Goal: Task Accomplishment & Management: Use online tool/utility

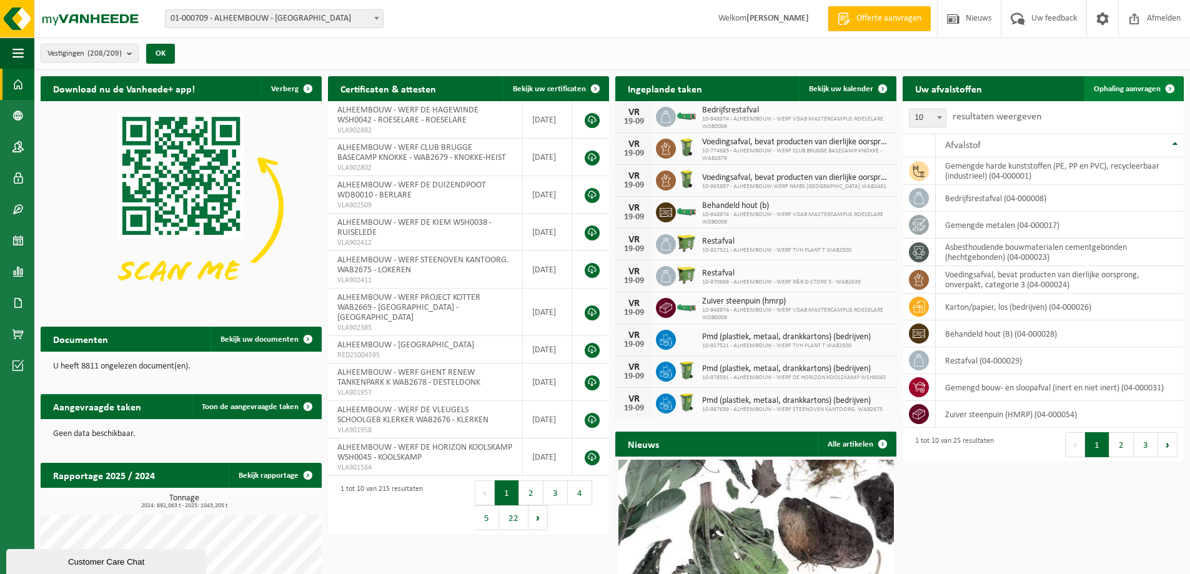
click at [1168, 89] on span at bounding box center [1170, 88] width 25 height 25
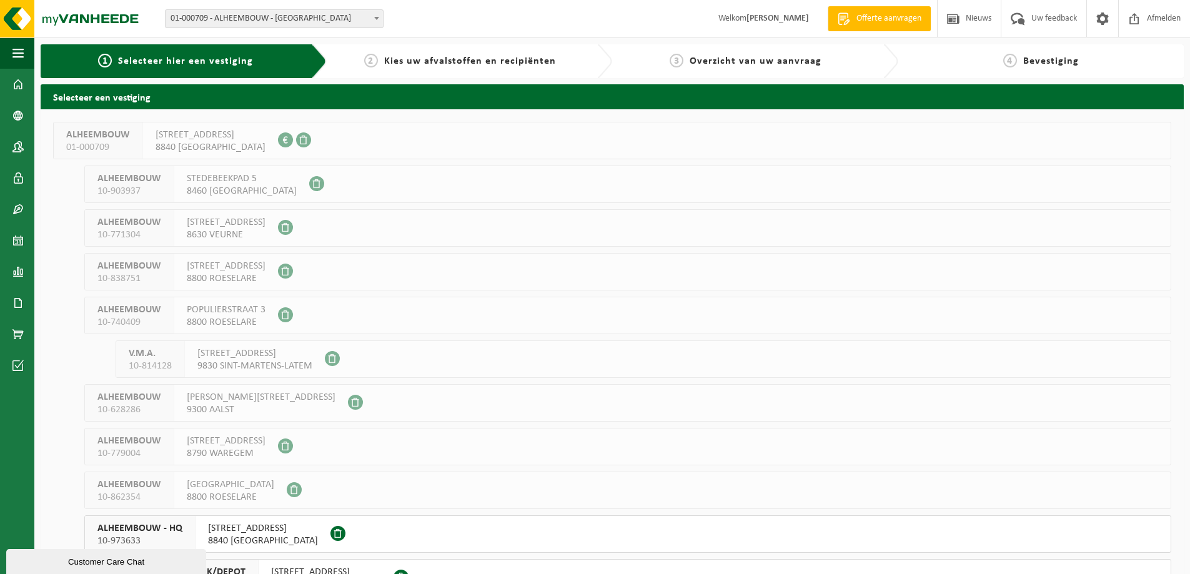
scroll to position [187, 0]
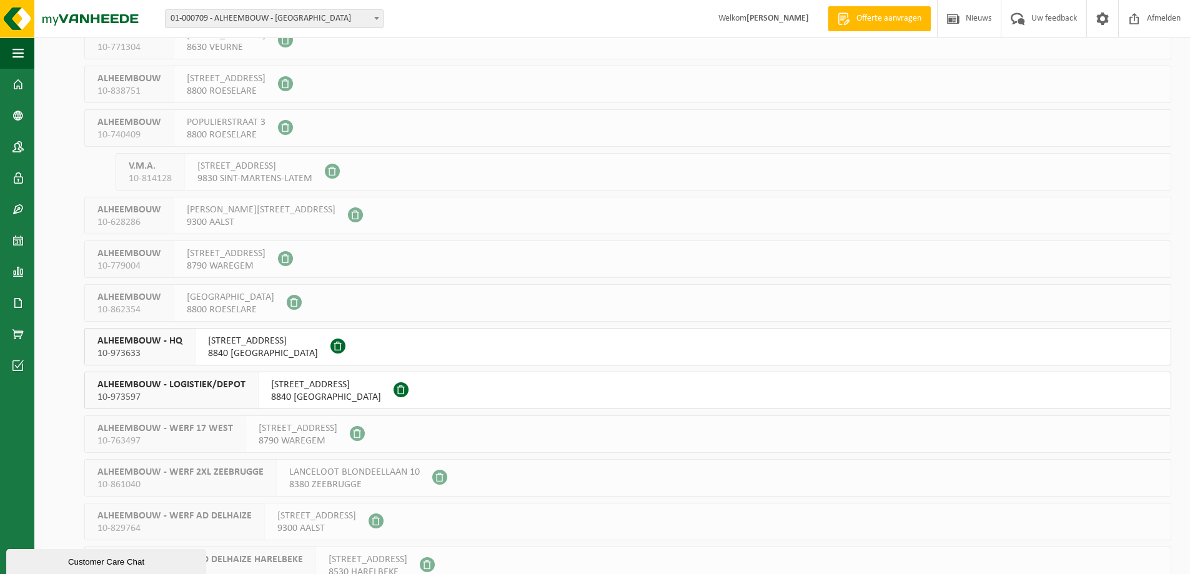
click at [218, 393] on span "10-973597" at bounding box center [171, 397] width 148 height 12
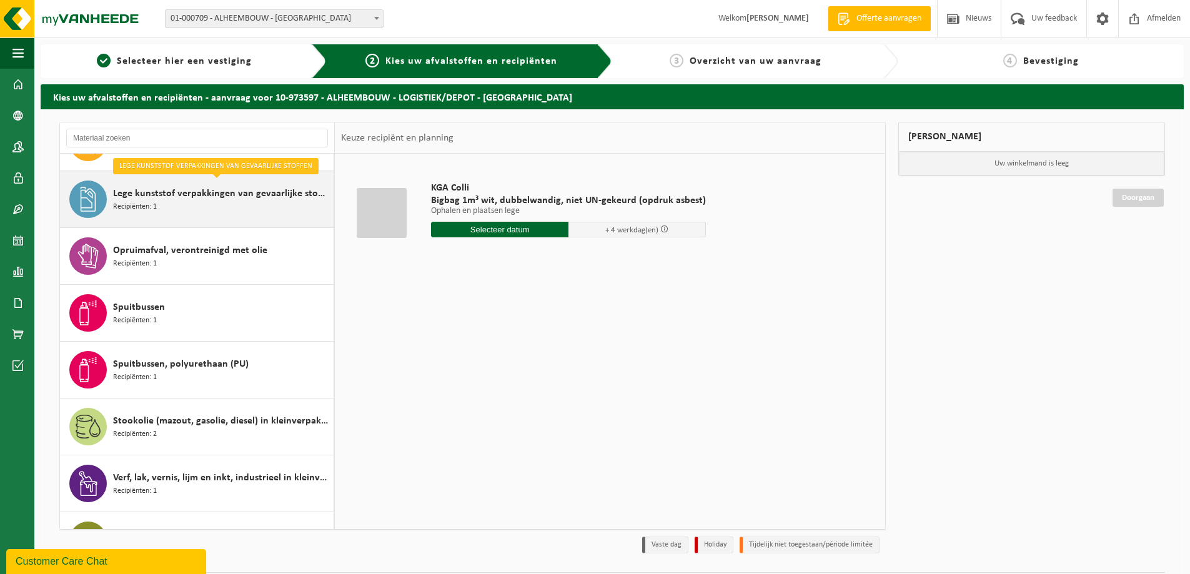
scroll to position [534, 0]
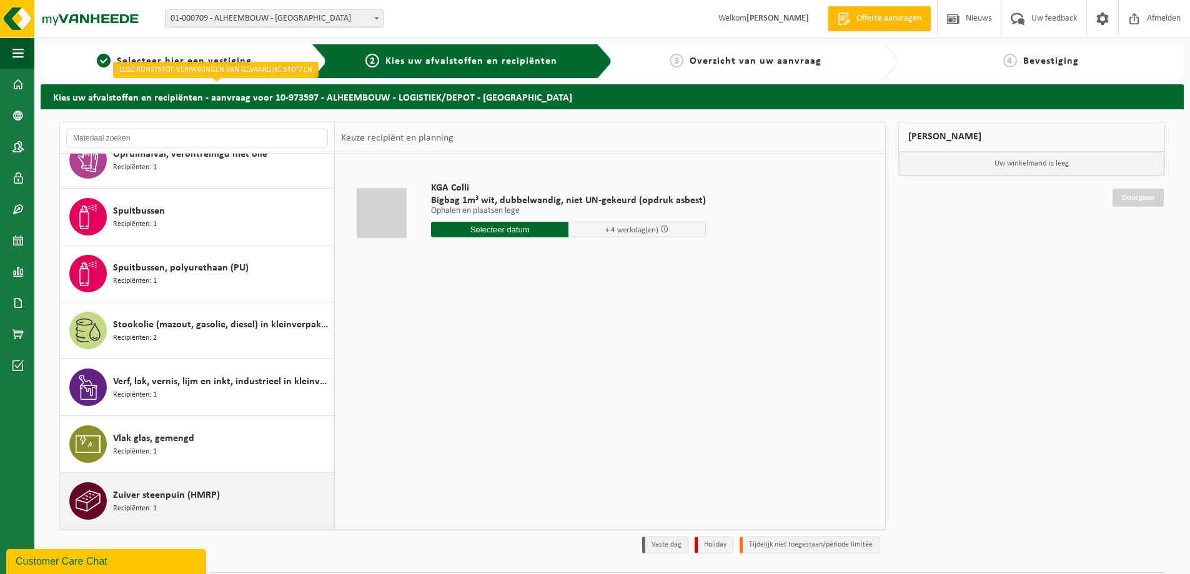
click at [237, 493] on div "Zuiver steenpuin (HMRP) Recipiënten: 1" at bounding box center [221, 500] width 217 height 37
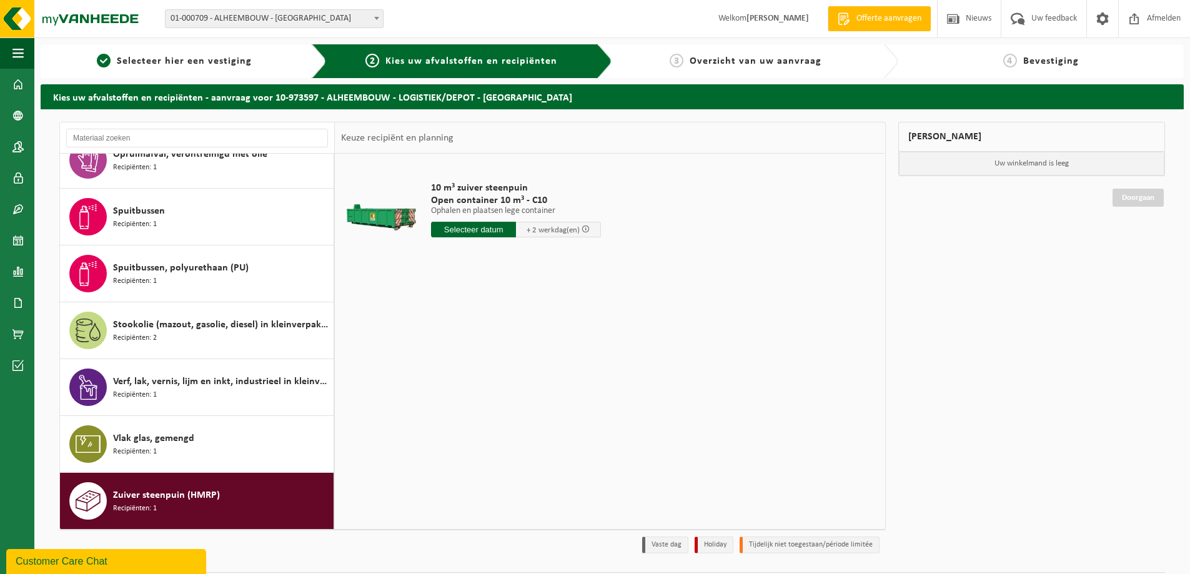
click at [474, 230] on input "text" at bounding box center [473, 230] width 85 height 16
click at [464, 364] on div "23" at bounding box center [465, 361] width 22 height 20
type input "Van 2025-09-23"
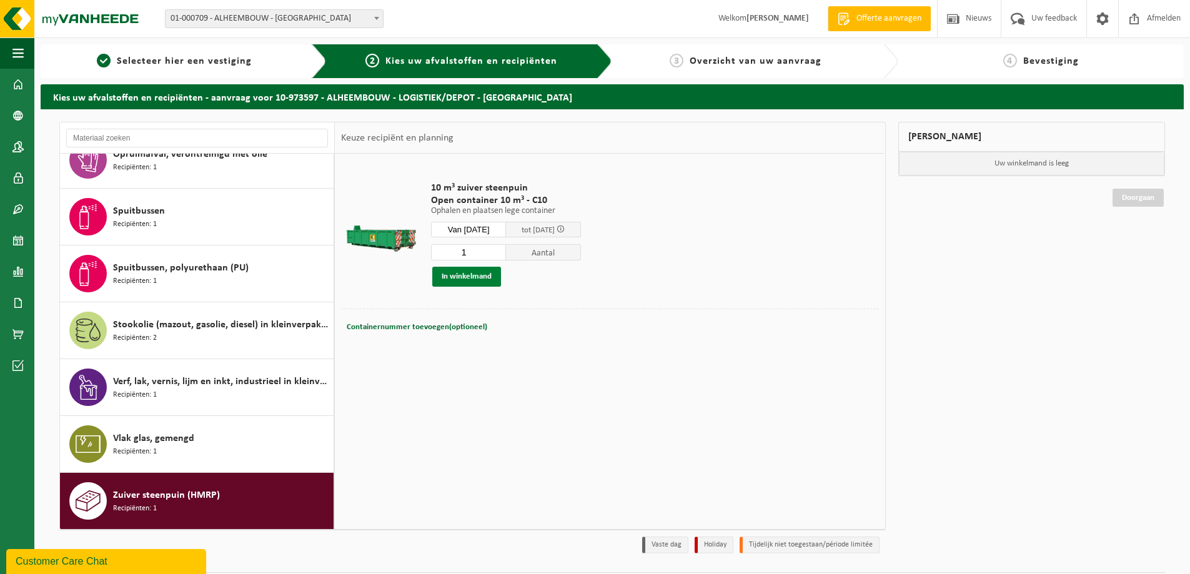
click at [481, 276] on button "In winkelmand" at bounding box center [466, 277] width 69 height 20
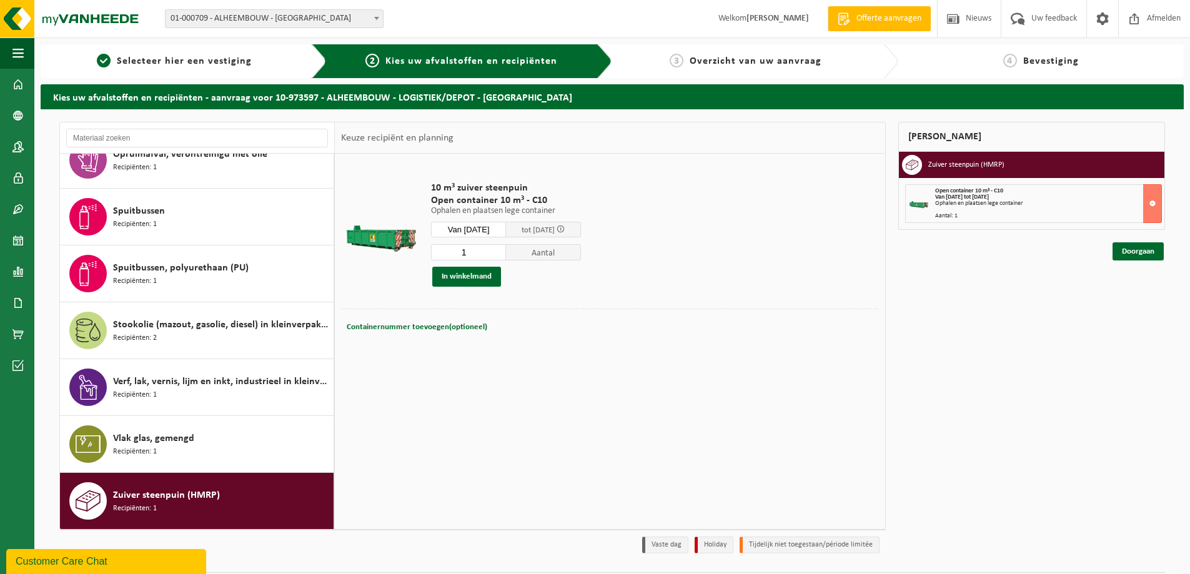
drag, startPoint x: 1123, startPoint y: 251, endPoint x: 1109, endPoint y: 254, distance: 14.7
click at [1121, 251] on link "Doorgaan" at bounding box center [1138, 251] width 51 height 18
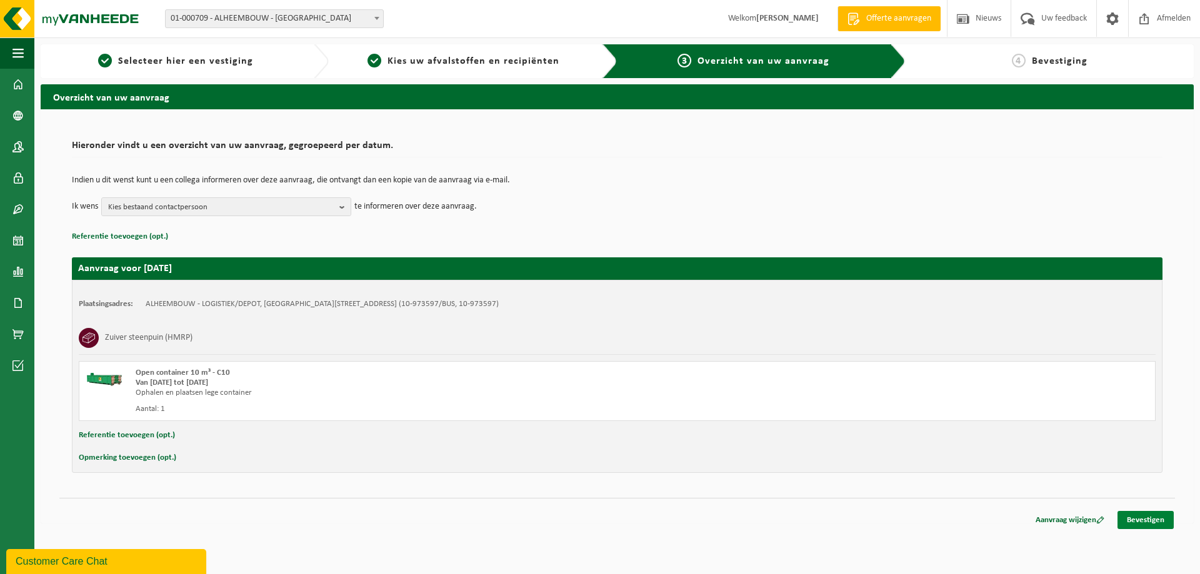
click at [1159, 520] on link "Bevestigen" at bounding box center [1145, 520] width 56 height 18
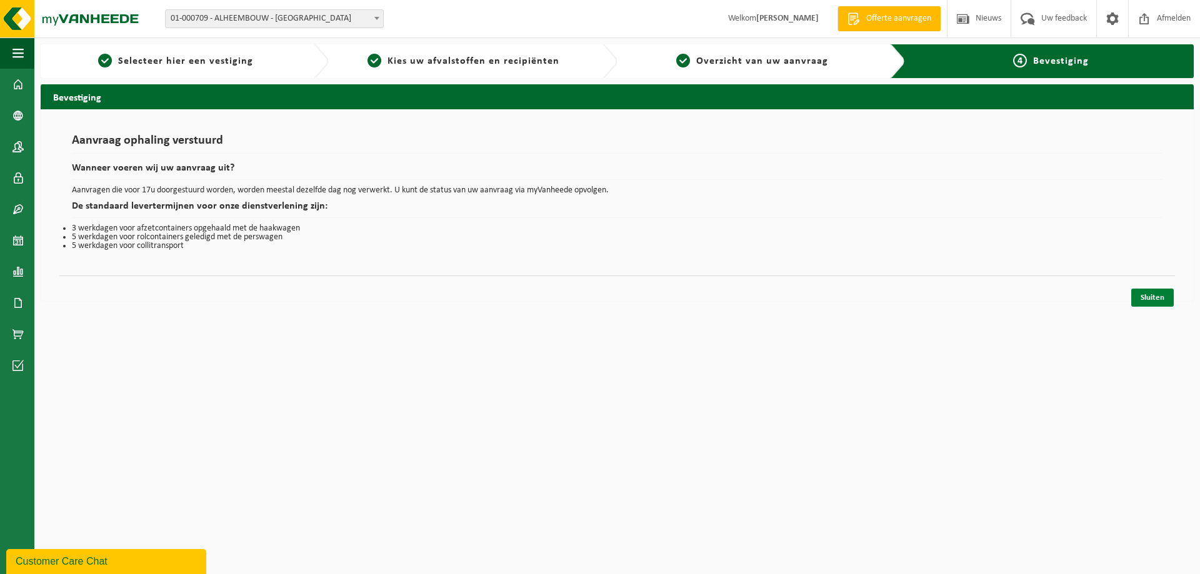
click at [1168, 298] on link "Sluiten" at bounding box center [1152, 298] width 42 height 18
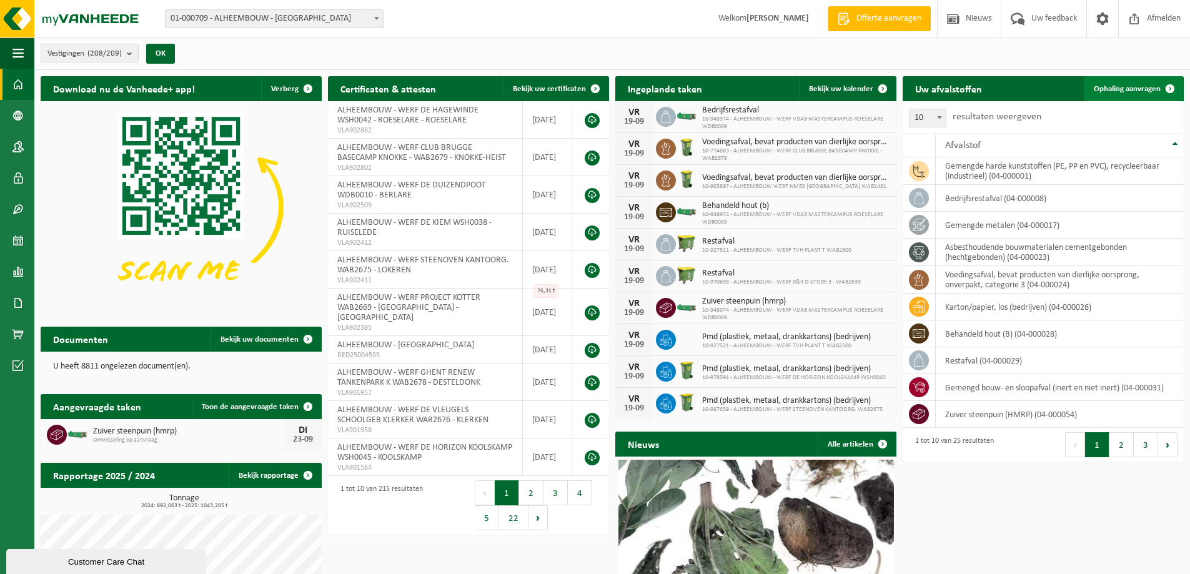
click at [1114, 91] on span "Ophaling aanvragen" at bounding box center [1127, 89] width 67 height 8
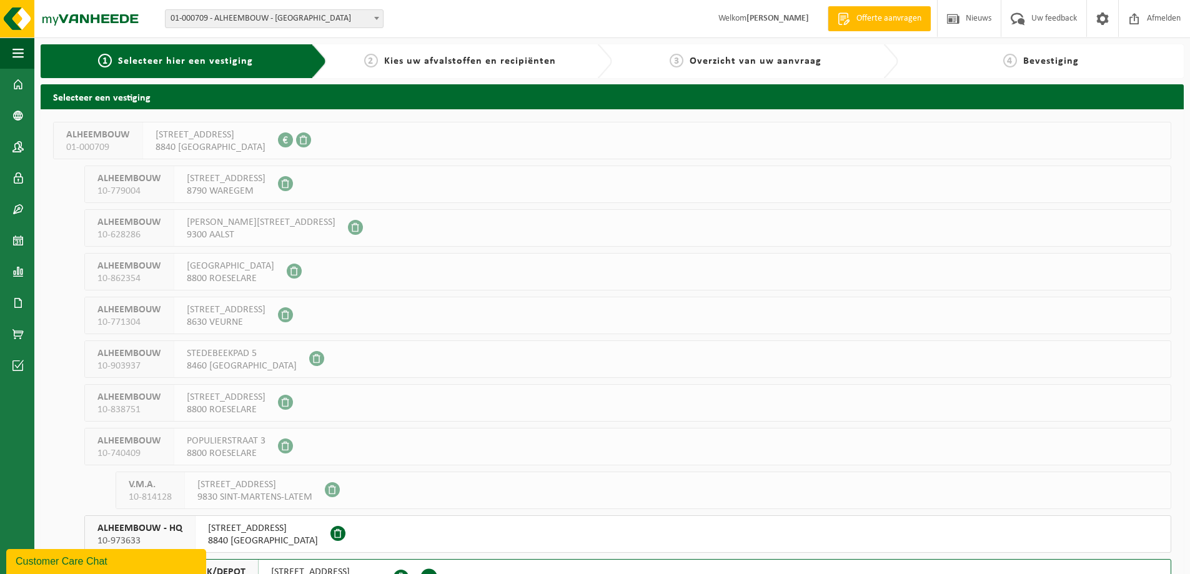
scroll to position [187, 0]
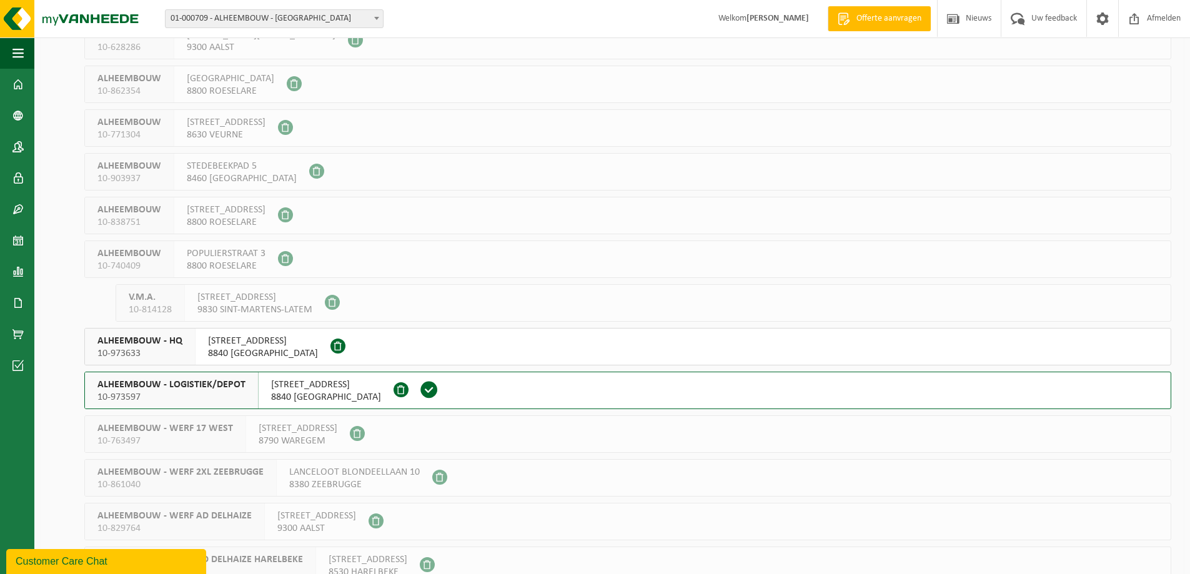
click at [208, 400] on span "10-973597" at bounding box center [171, 397] width 148 height 12
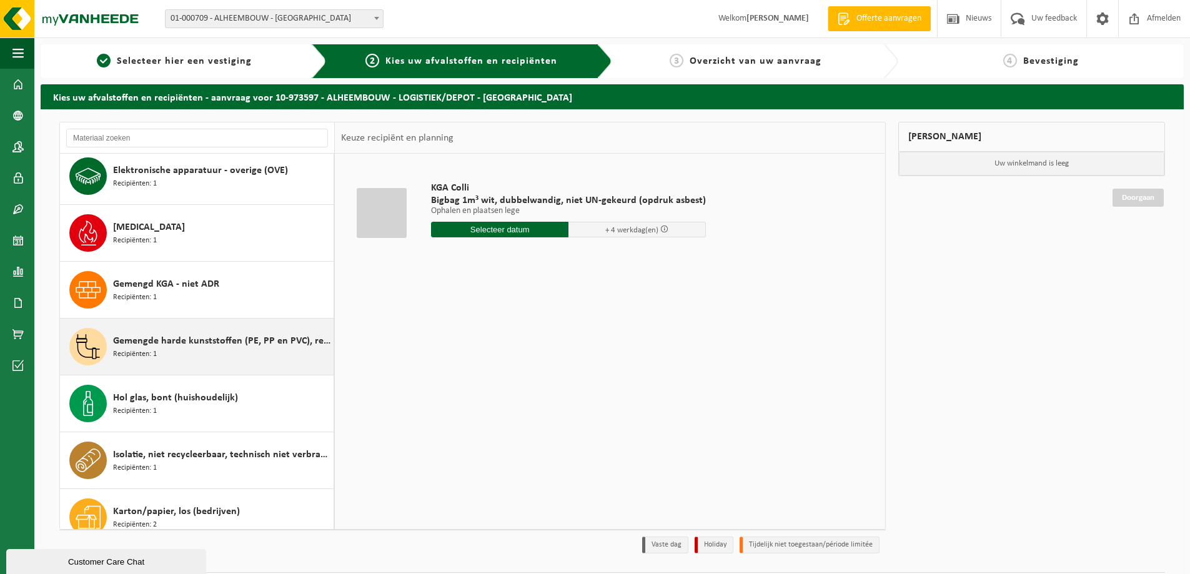
click at [218, 343] on span "Gemengde harde kunststoffen (PE, PP en PVC), recycleerbaar (industrieel)" at bounding box center [221, 341] width 217 height 15
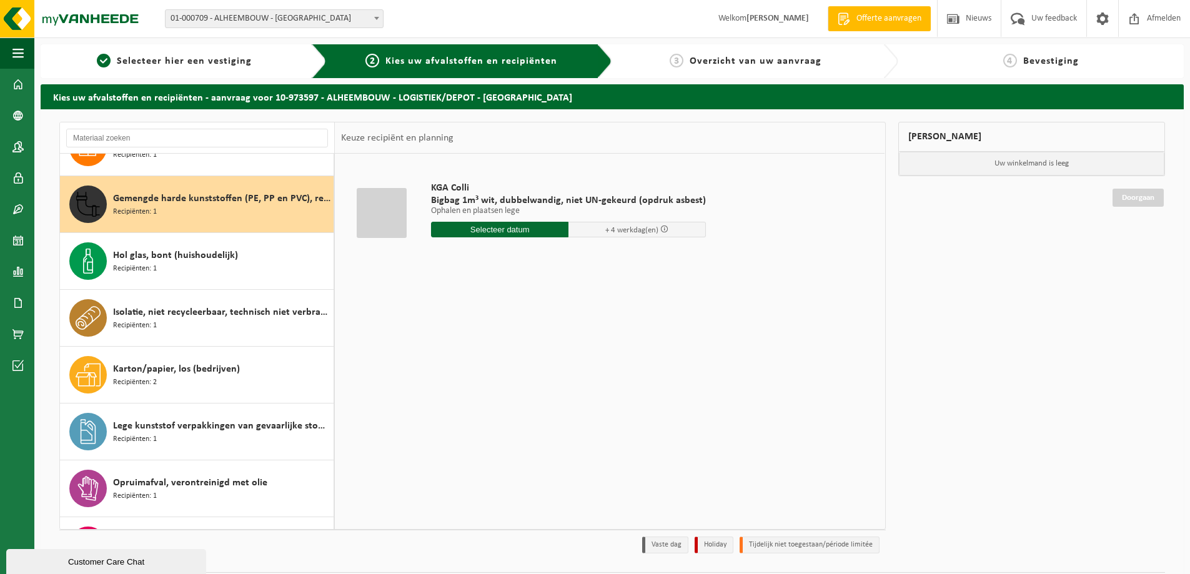
scroll to position [227, 0]
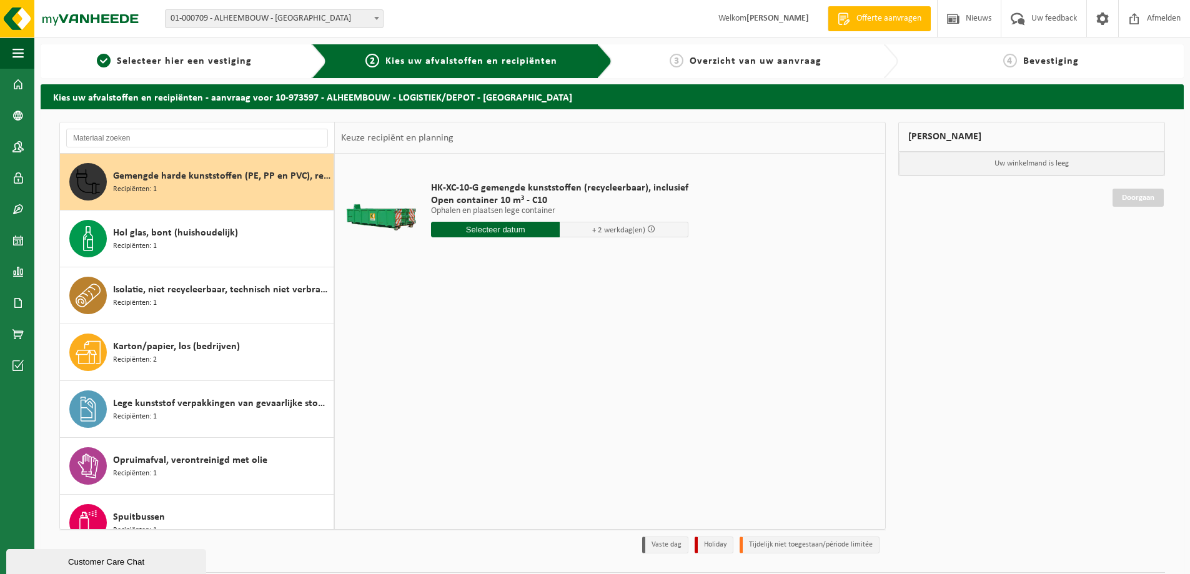
click at [520, 231] on input "text" at bounding box center [495, 230] width 129 height 16
click at [463, 357] on div "23" at bounding box center [465, 361] width 22 height 20
type input "Van [DATE]"
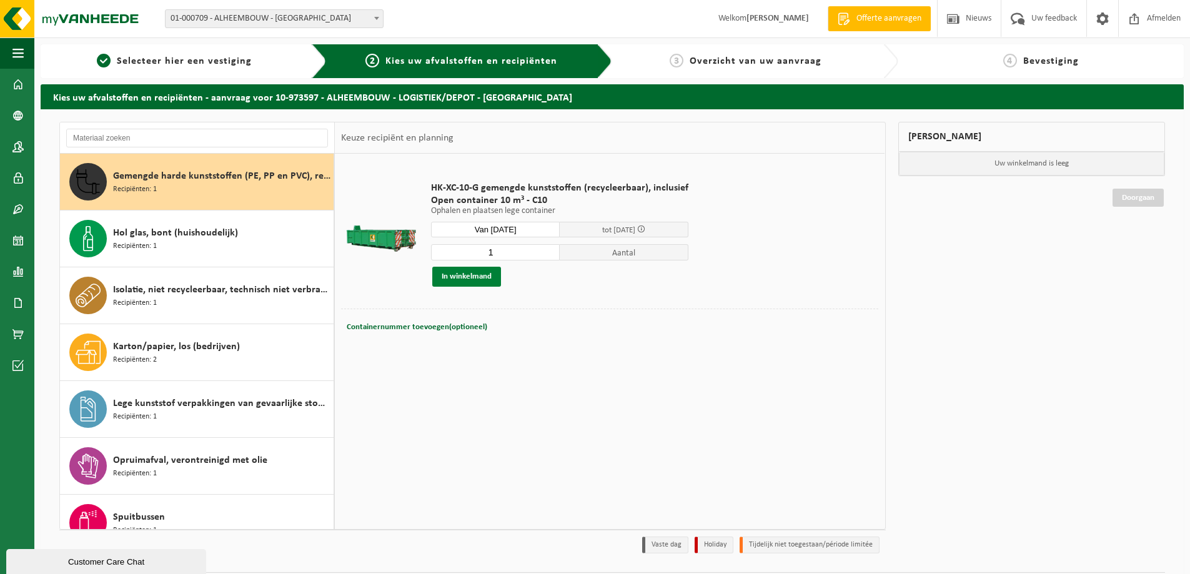
click at [471, 277] on button "In winkelmand" at bounding box center [466, 277] width 69 height 20
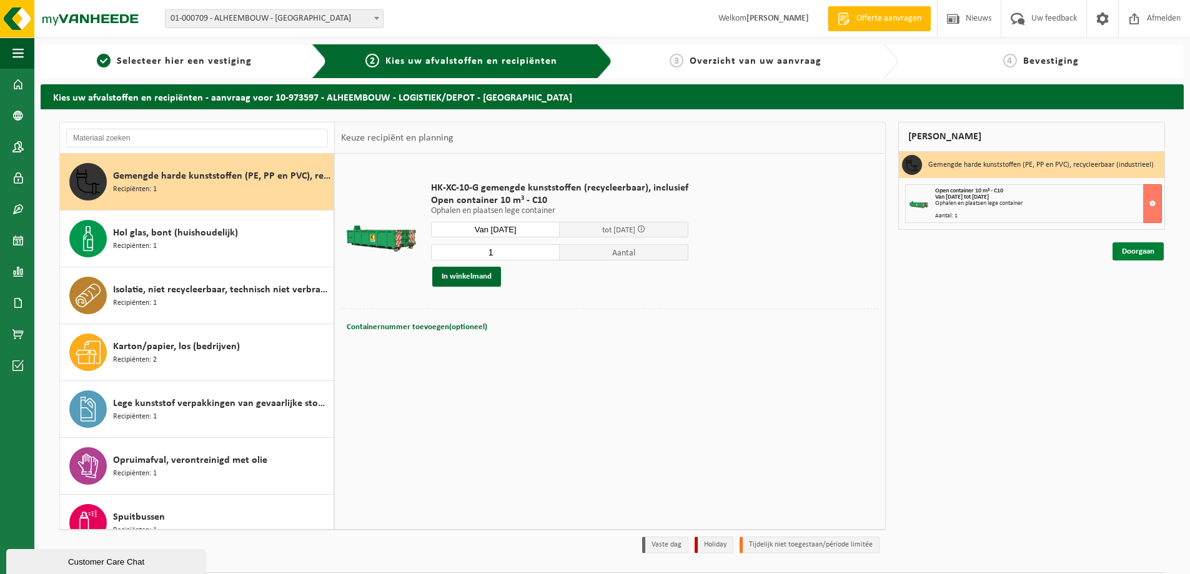
click at [1134, 250] on link "Doorgaan" at bounding box center [1138, 251] width 51 height 18
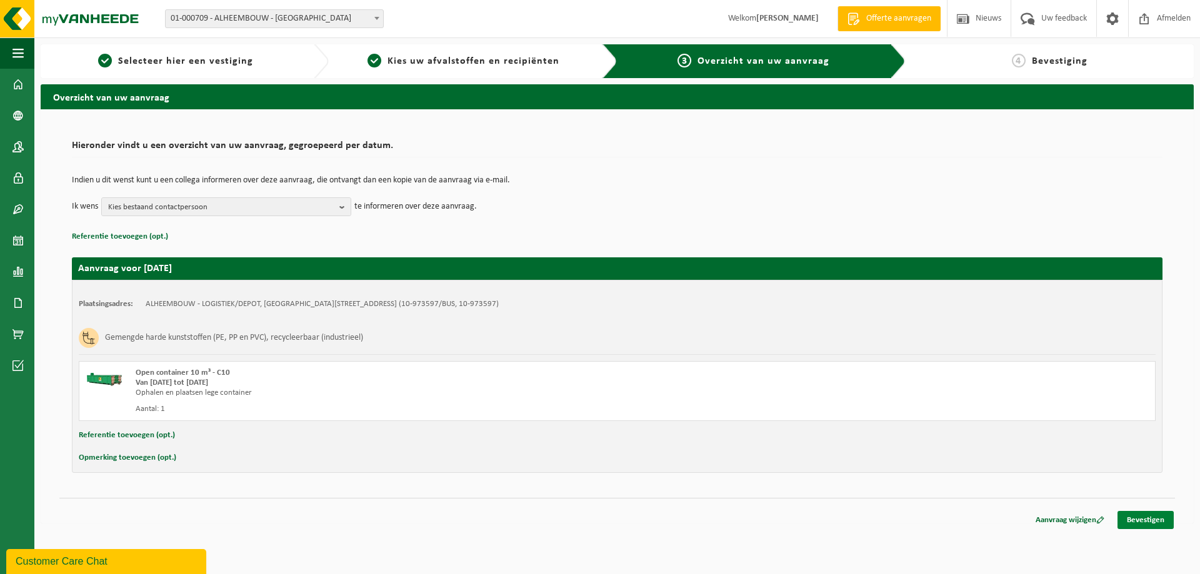
click at [1151, 516] on link "Bevestigen" at bounding box center [1145, 520] width 56 height 18
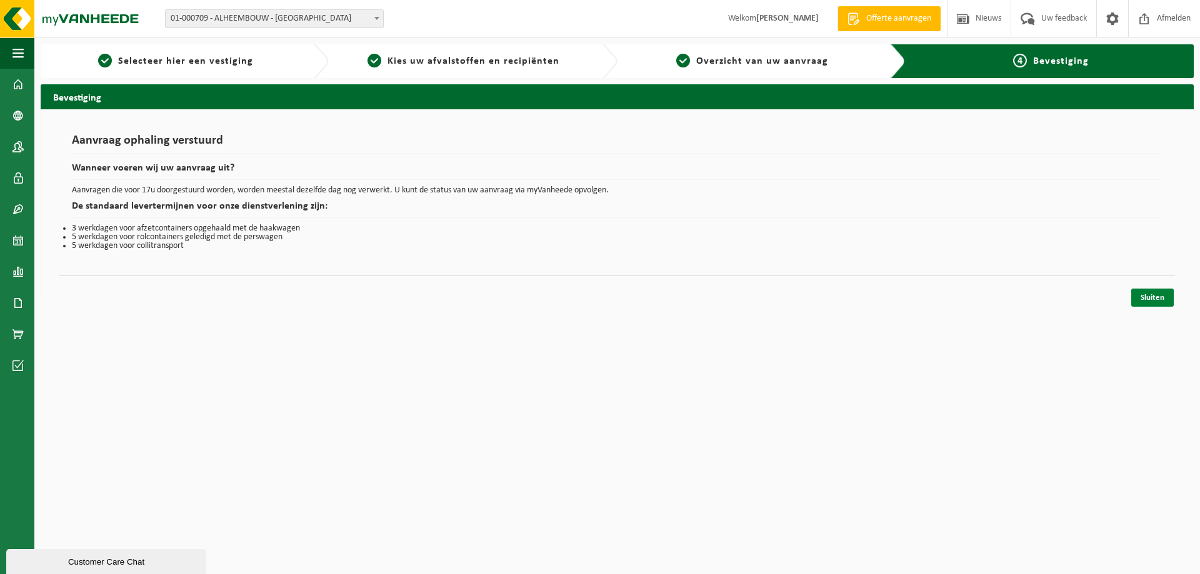
click at [1139, 296] on link "Sluiten" at bounding box center [1152, 298] width 42 height 18
